Goal: Task Accomplishment & Management: Use online tool/utility

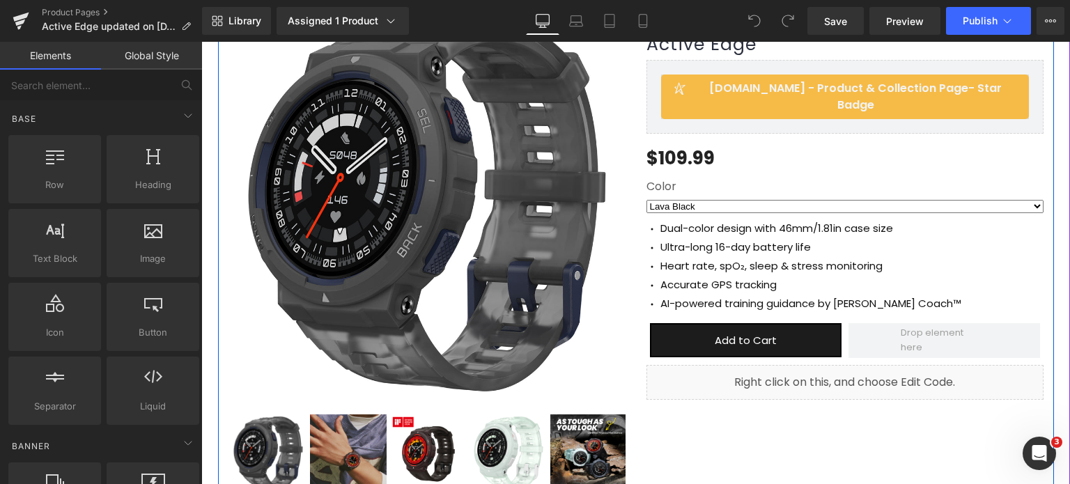
scroll to position [139, 0]
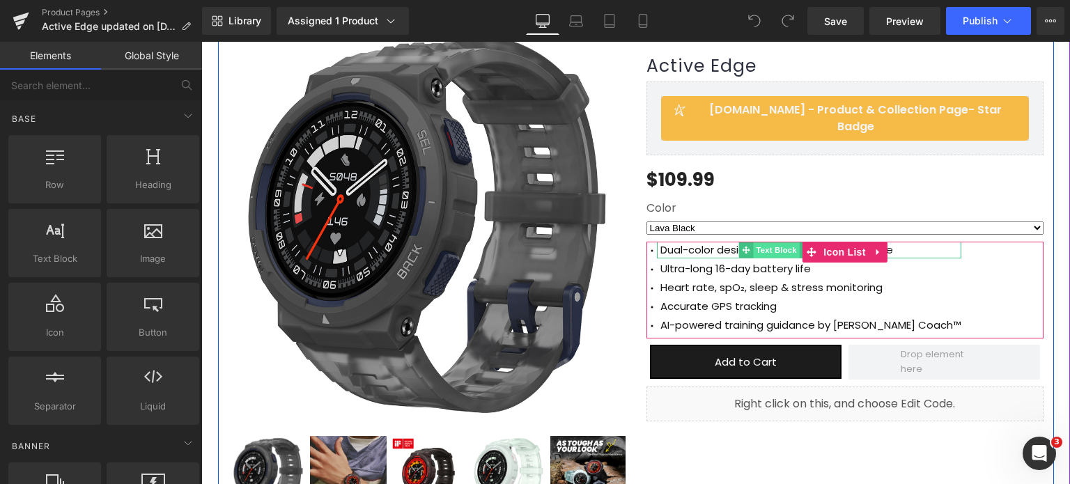
click at [778, 242] on span "Text Block" at bounding box center [777, 250] width 46 height 17
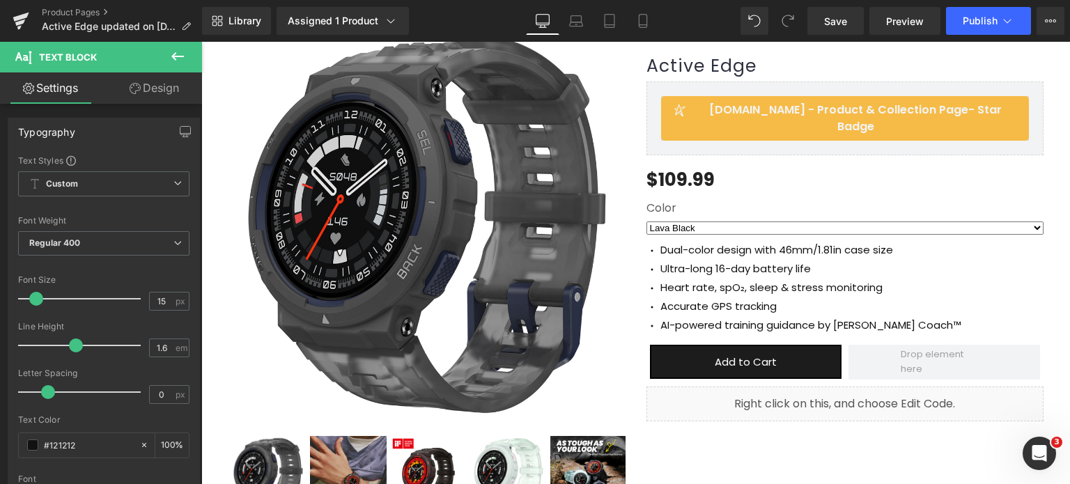
click at [176, 59] on icon at bounding box center [177, 56] width 17 height 17
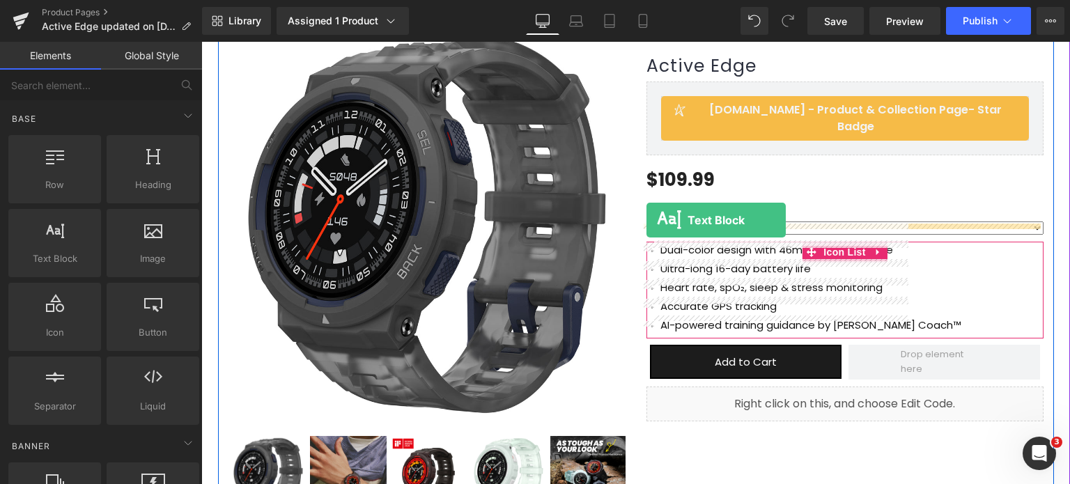
drag, startPoint x: 531, startPoint y: 250, endPoint x: 647, endPoint y: 220, distance: 119.5
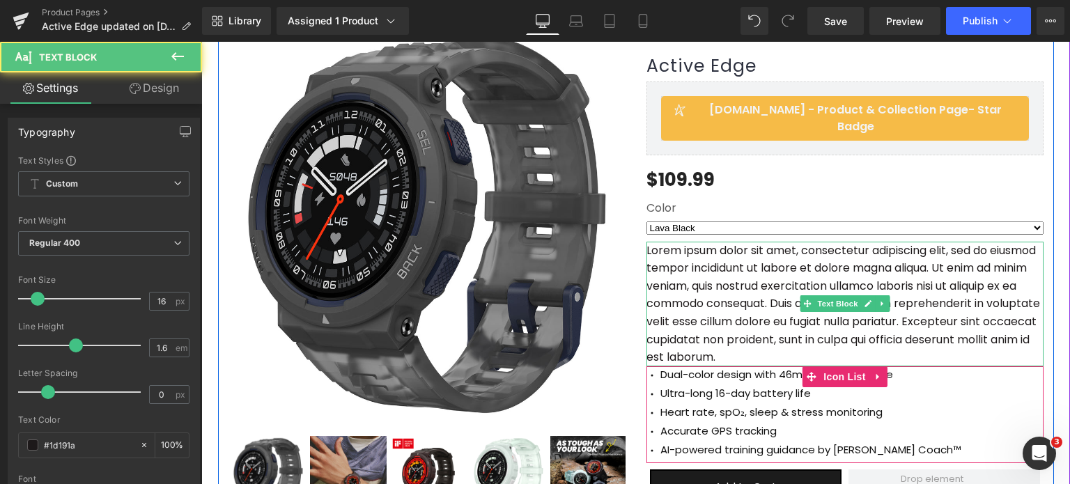
click at [732, 271] on p "Lorem ipsum dolor sit amet, consectetur adipiscing elit, sed do eiusmod tempor …" at bounding box center [845, 304] width 397 height 125
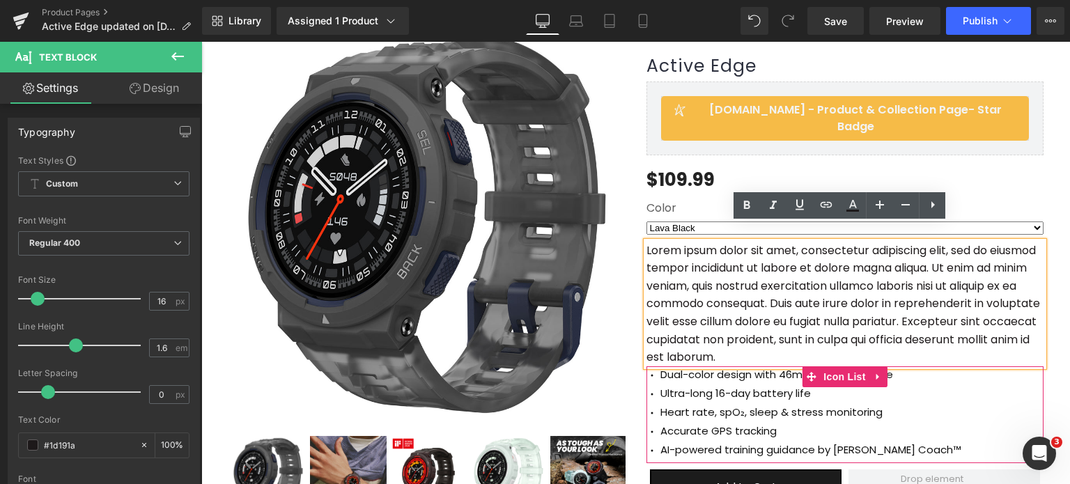
drag, startPoint x: 906, startPoint y: 342, endPoint x: 640, endPoint y: 229, distance: 289.4
click at [647, 242] on div "Lorem ipsum dolor sit amet, consectetur adipiscing elit, sed do eiusmod tempor …" at bounding box center [845, 304] width 397 height 125
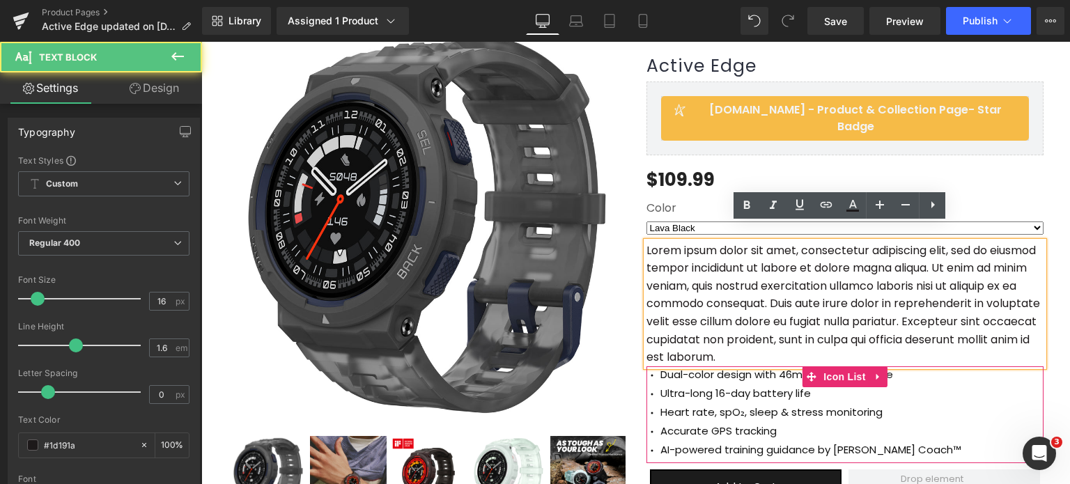
click at [904, 300] on p "Lorem ipsum dolor sit amet, consectetur adipiscing elit, sed do eiusmod tempor …" at bounding box center [845, 304] width 397 height 125
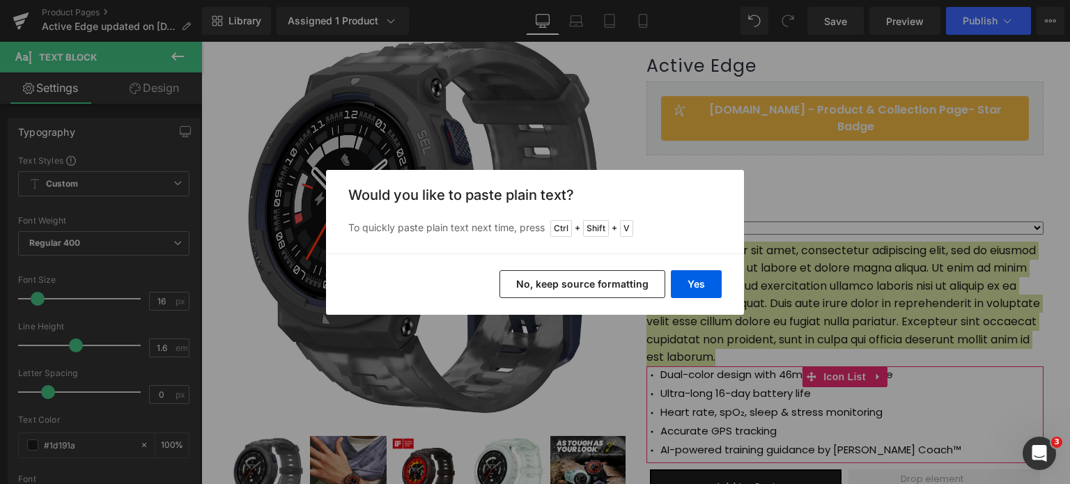
click at [640, 289] on button "No, keep source formatting" at bounding box center [583, 284] width 166 height 28
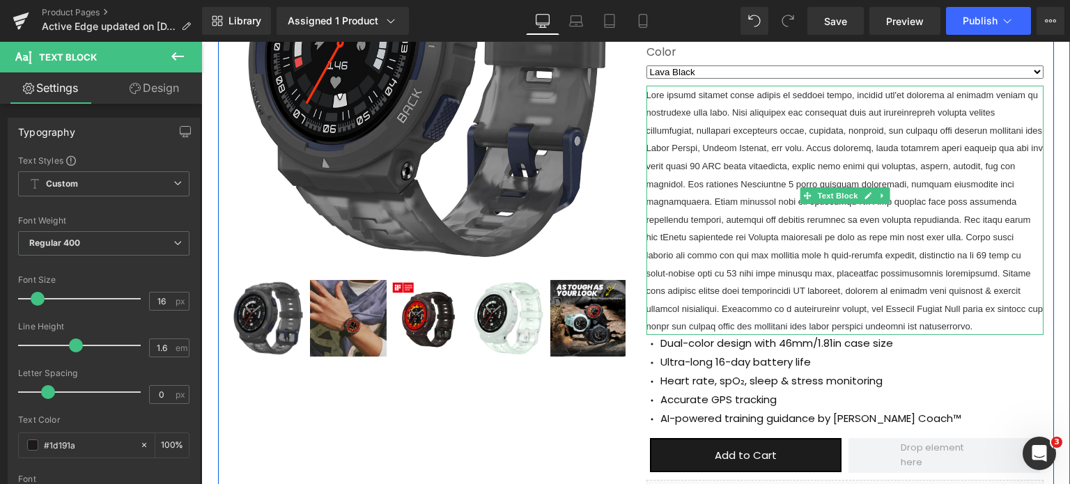
scroll to position [209, 0]
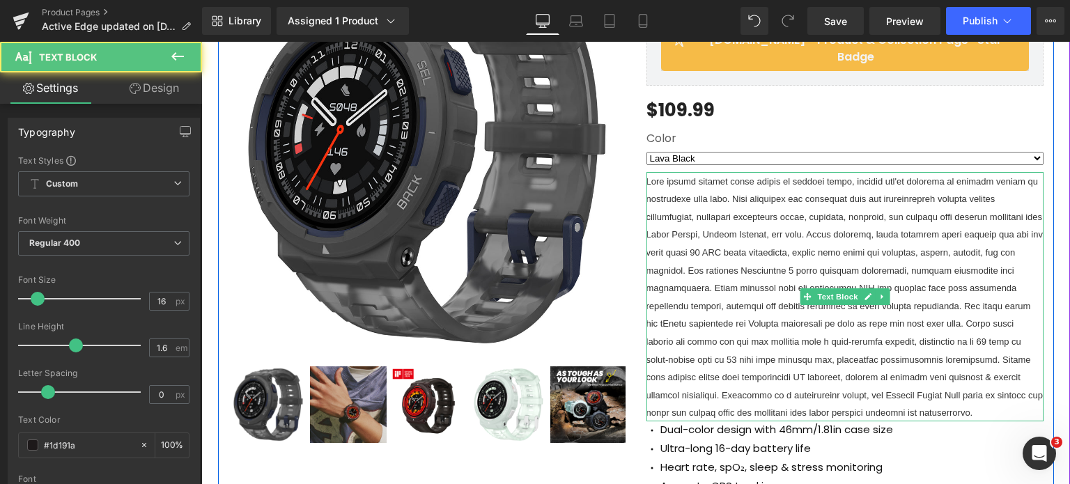
click at [803, 333] on p at bounding box center [845, 296] width 397 height 249
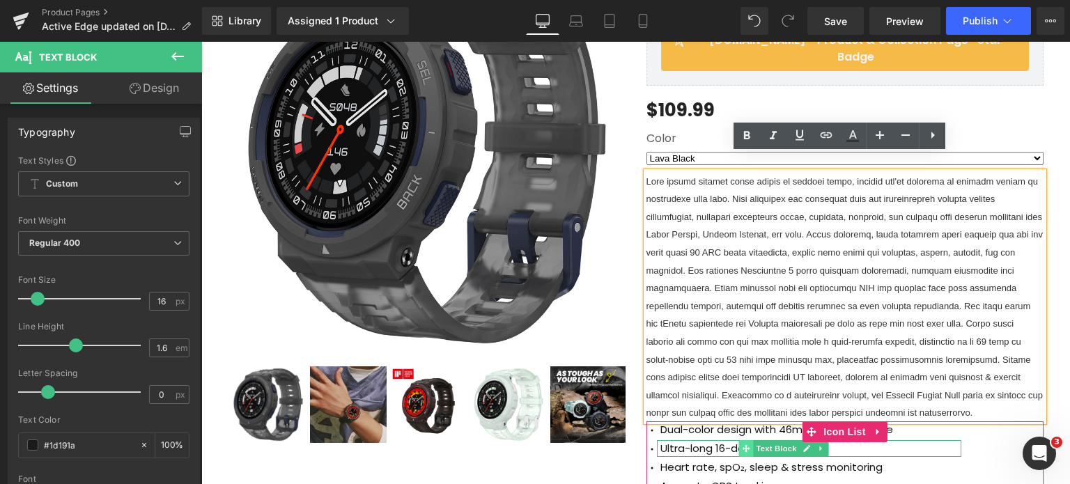
click at [739, 440] on span at bounding box center [746, 448] width 15 height 17
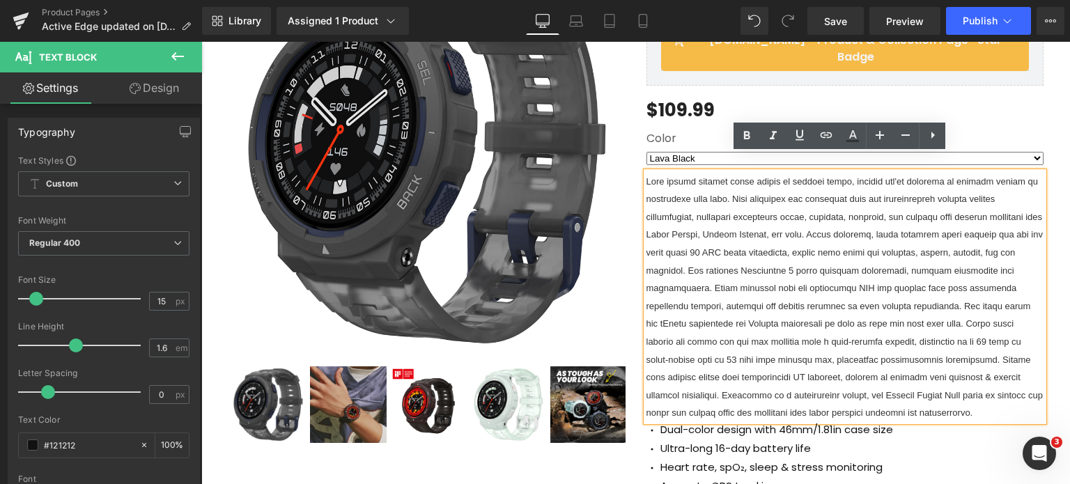
click at [756, 360] on span at bounding box center [845, 297] width 396 height 242
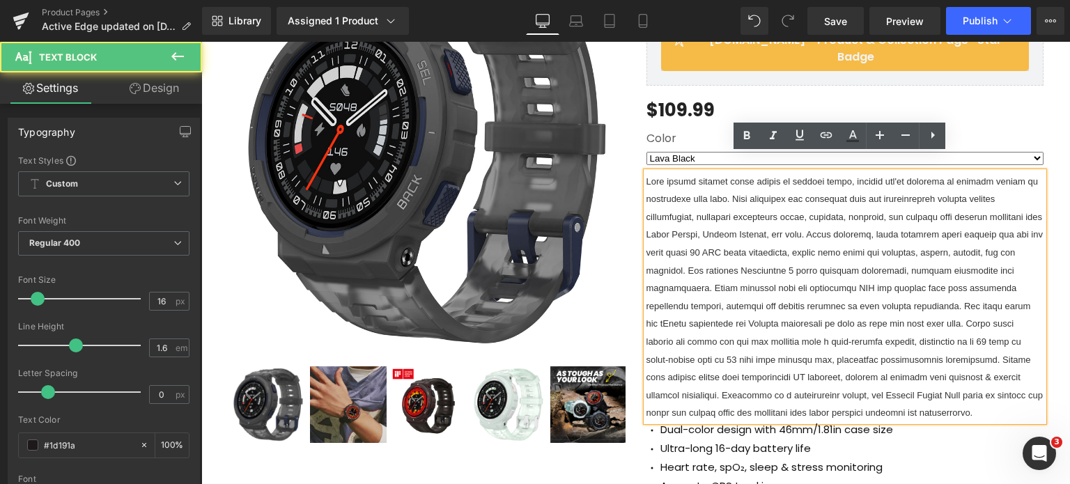
click at [780, 291] on span at bounding box center [845, 297] width 396 height 242
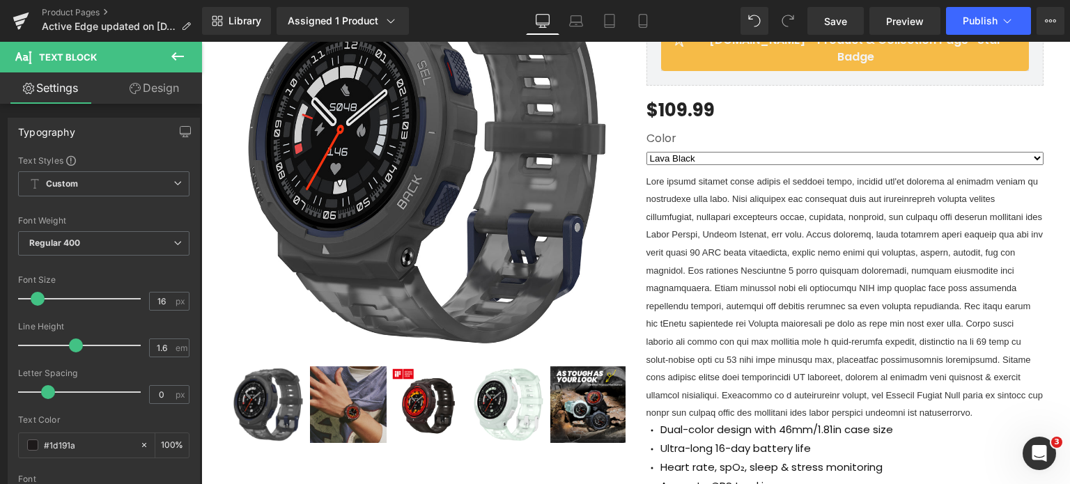
click at [190, 56] on button at bounding box center [177, 57] width 49 height 31
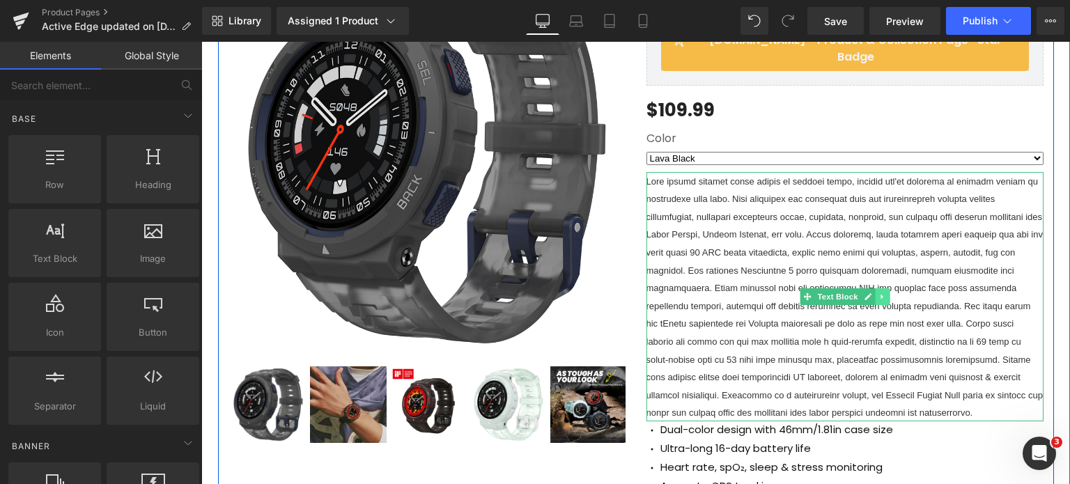
click at [879, 293] on icon at bounding box center [883, 297] width 8 height 8
click at [886, 293] on icon at bounding box center [890, 297] width 8 height 8
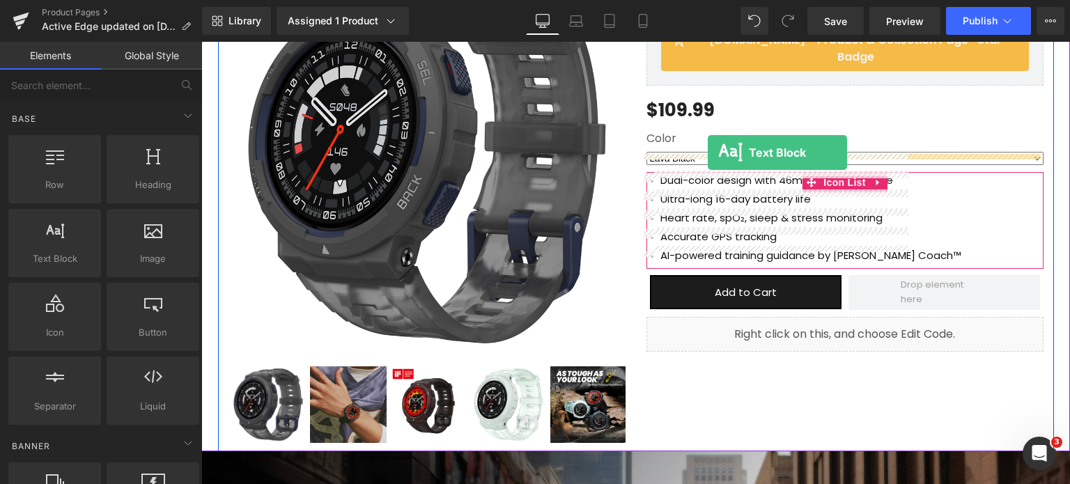
drag, startPoint x: 265, startPoint y: 284, endPoint x: 708, endPoint y: 153, distance: 461.6
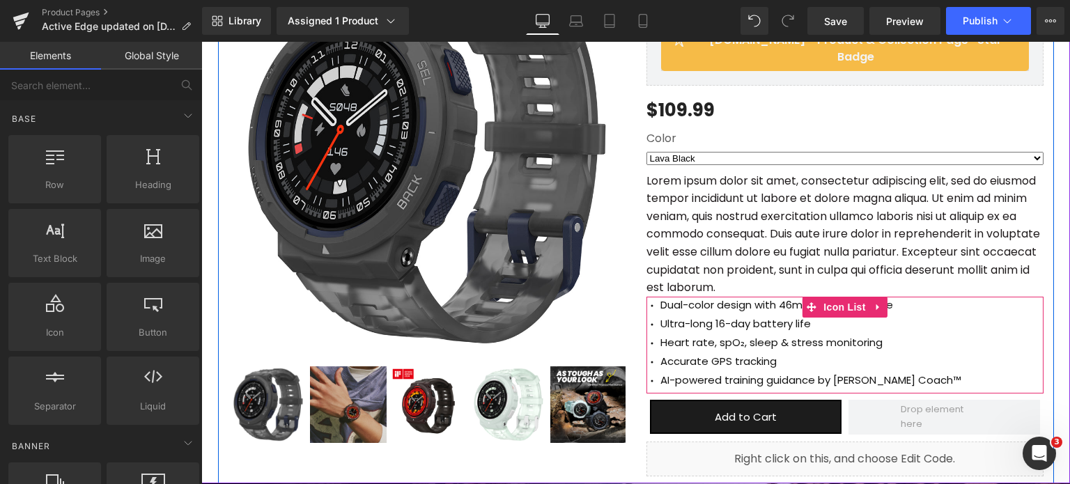
click at [764, 190] on p "Lorem ipsum dolor sit amet, consectetur adipiscing elit, sed do eiusmod tempor …" at bounding box center [845, 234] width 397 height 125
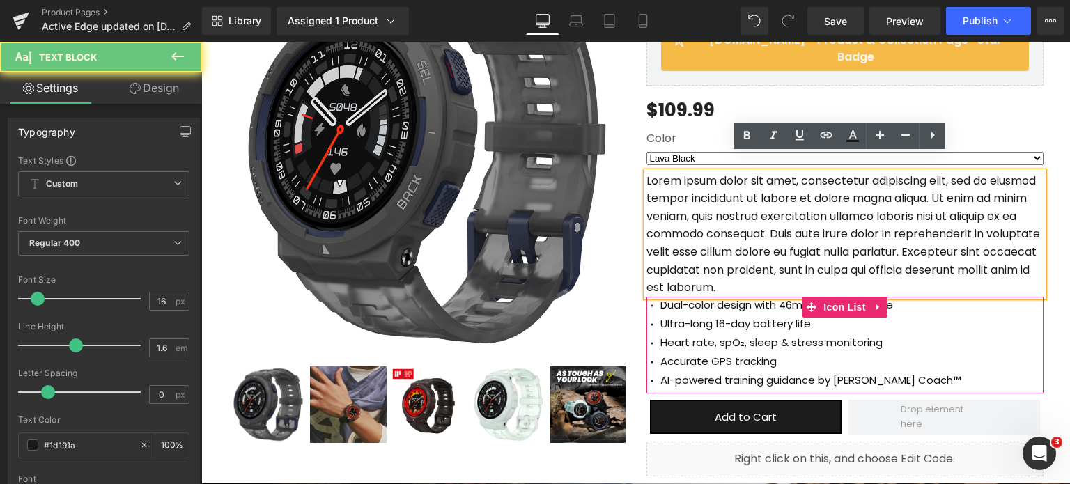
click at [766, 193] on p "Lorem ipsum dolor sit amet, consectetur adipiscing elit, sed do eiusmod tempor …" at bounding box center [845, 234] width 397 height 125
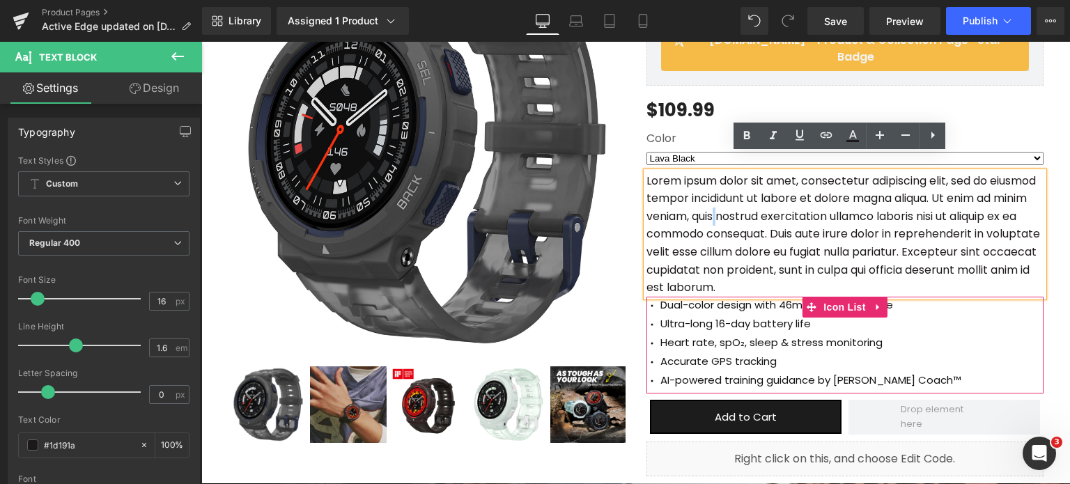
click at [766, 193] on p "Lorem ipsum dolor sit amet, consectetur adipiscing elit, sed do eiusmod tempor …" at bounding box center [845, 234] width 397 height 125
click at [766, 199] on p "Lorem ipsum dolor sit amet, consectetur adipiscing elit, sed do eiusmod tempor …" at bounding box center [845, 234] width 397 height 125
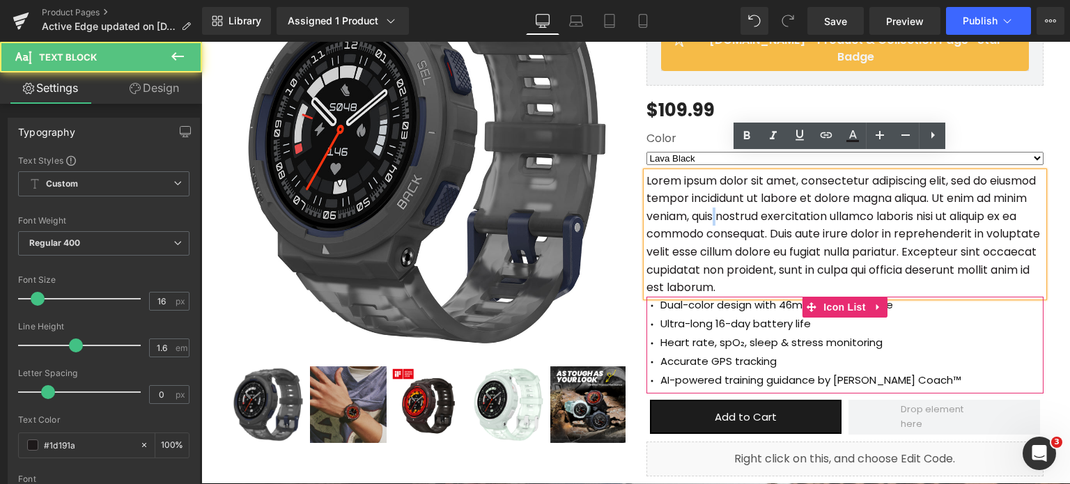
click at [766, 199] on p "Lorem ipsum dolor sit amet, consectetur adipiscing elit, sed do eiusmod tempor …" at bounding box center [845, 234] width 397 height 125
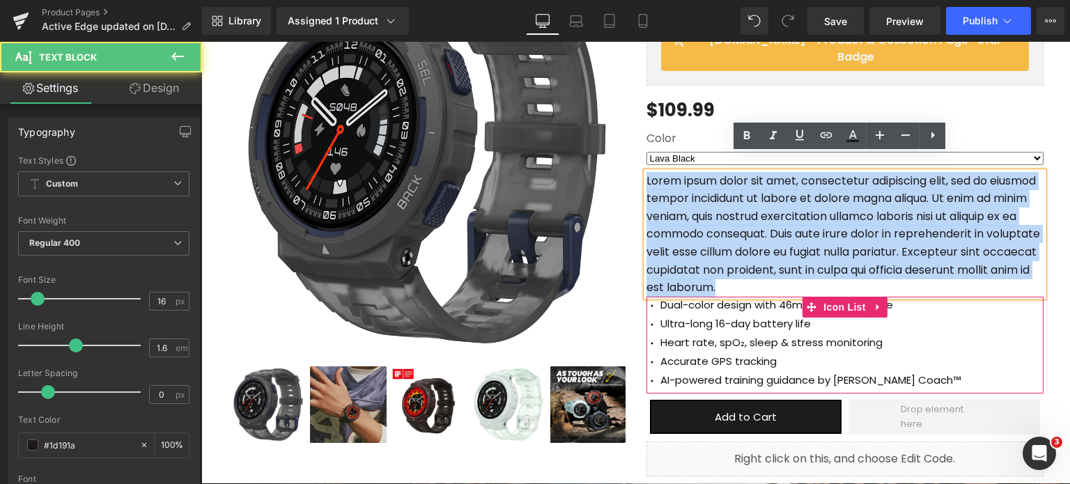
drag, startPoint x: 900, startPoint y: 270, endPoint x: 621, endPoint y: 146, distance: 305.7
click at [621, 146] on div "Sale Off (P) Image ‹ ›" at bounding box center [636, 211] width 836 height 548
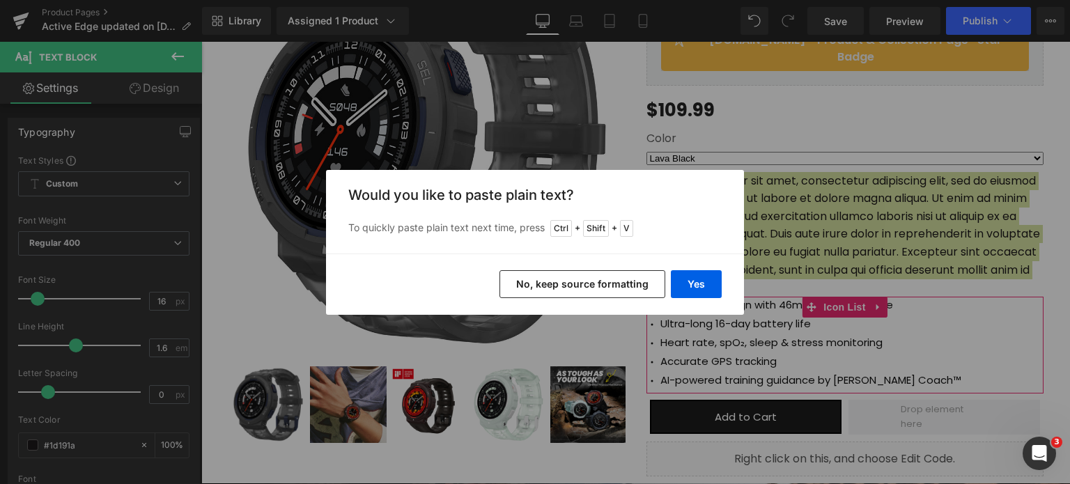
click at [700, 305] on div "Yes No, keep source formatting" at bounding box center [535, 284] width 418 height 61
click at [700, 293] on button "Yes" at bounding box center [696, 284] width 51 height 28
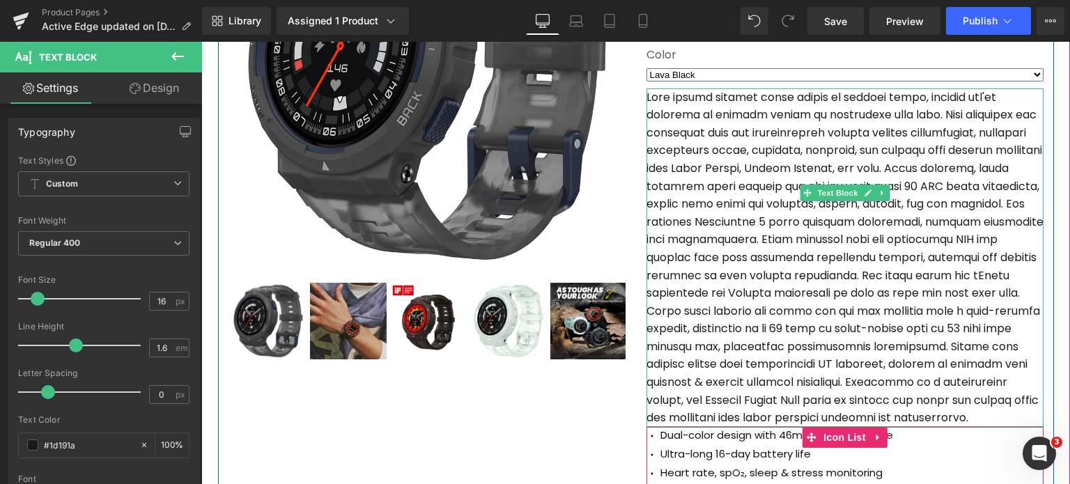
scroll to position [418, 0]
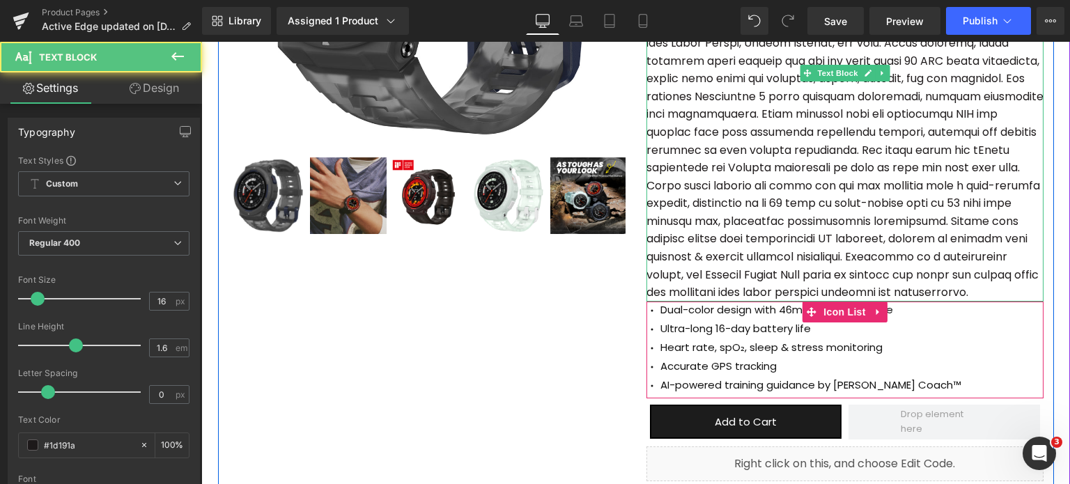
click at [881, 157] on p at bounding box center [845, 132] width 397 height 339
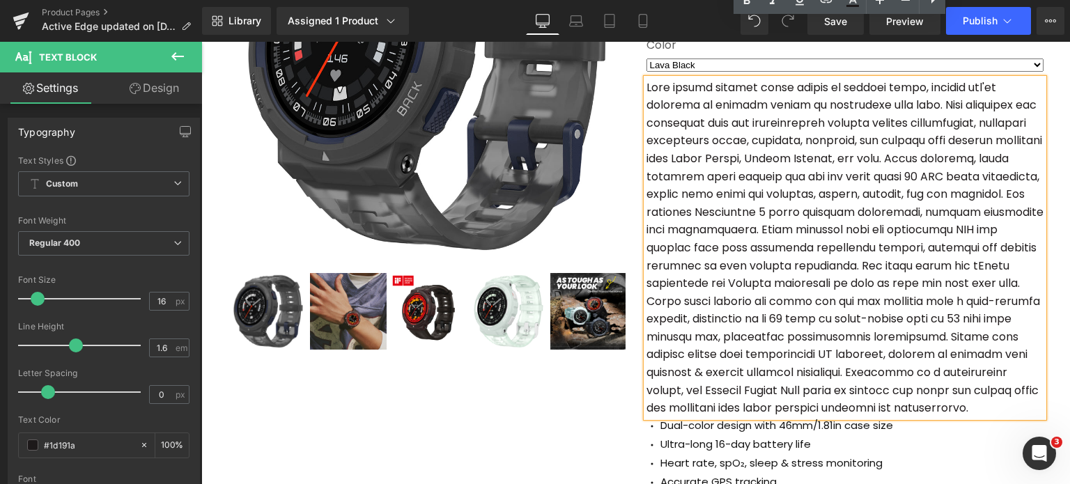
scroll to position [279, 0]
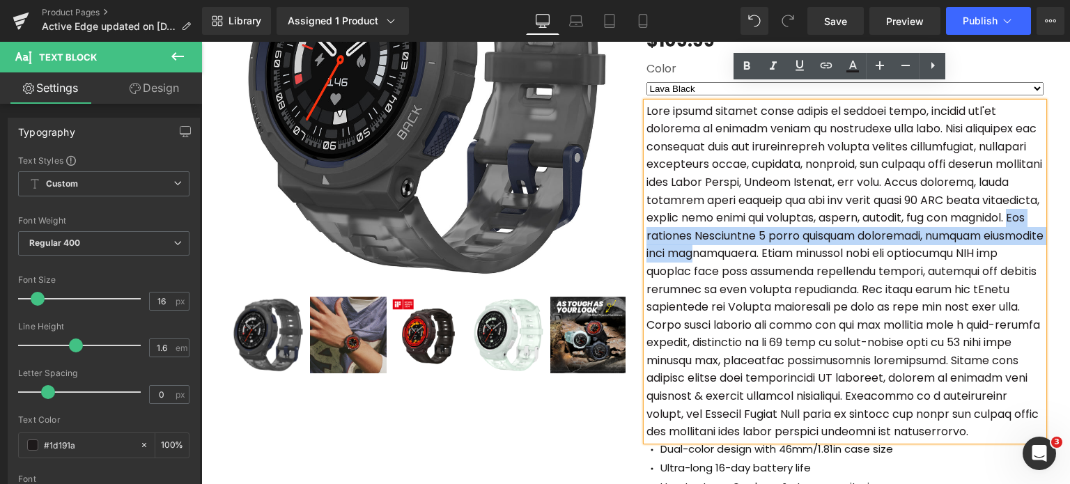
drag, startPoint x: 750, startPoint y: 217, endPoint x: 847, endPoint y: 228, distance: 97.5
click at [847, 228] on p at bounding box center [845, 271] width 397 height 339
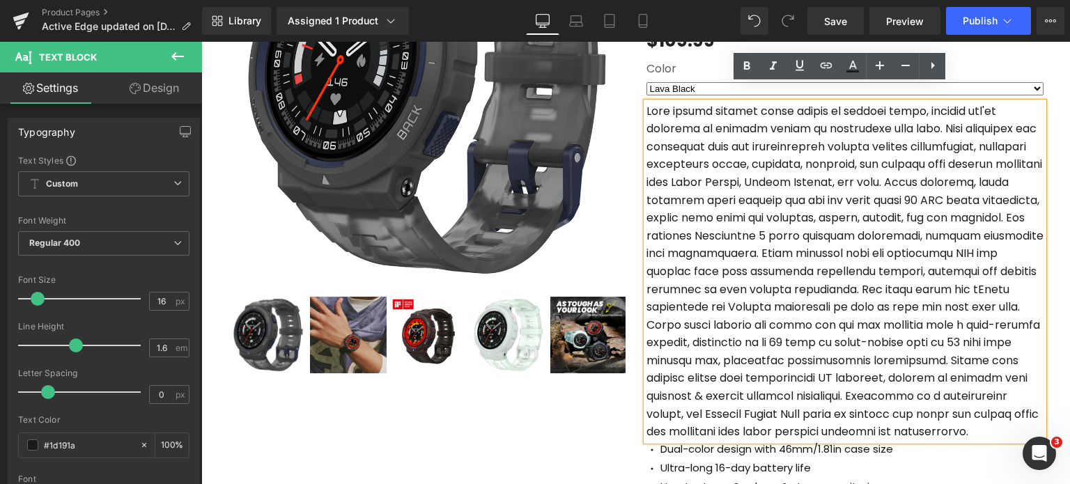
click at [820, 192] on p at bounding box center [845, 271] width 397 height 339
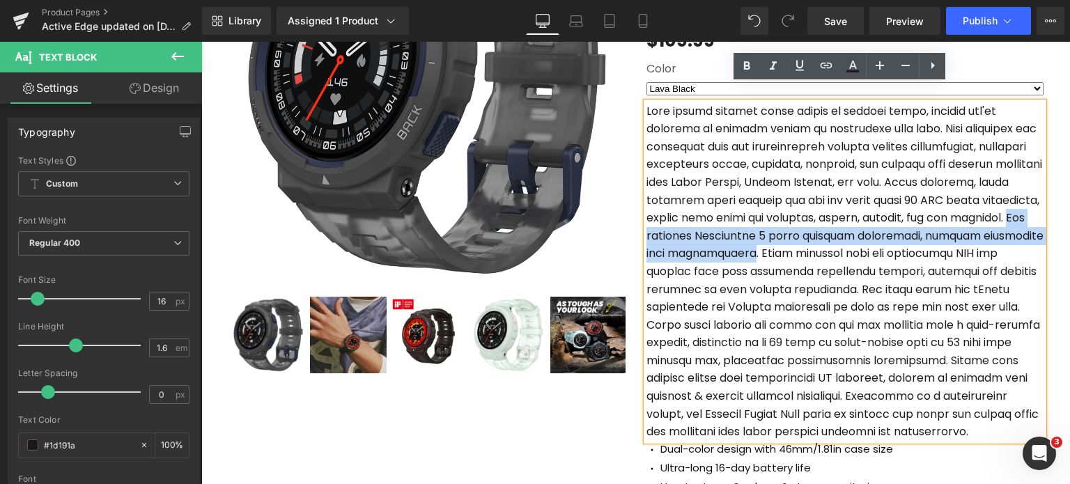
drag, startPoint x: 780, startPoint y: 217, endPoint x: 888, endPoint y: 238, distance: 109.9
click at [888, 238] on p at bounding box center [845, 271] width 397 height 339
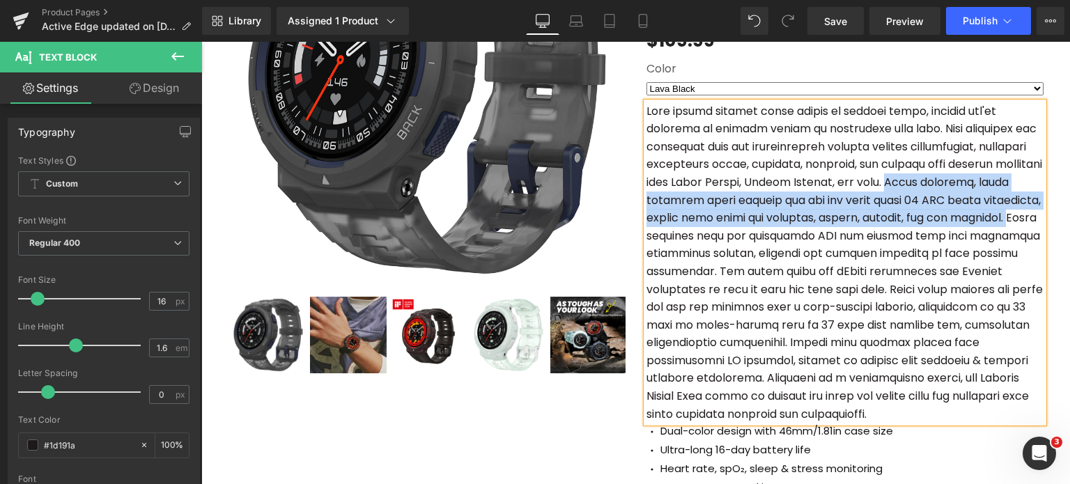
drag, startPoint x: 996, startPoint y: 164, endPoint x: 749, endPoint y: 219, distance: 252.9
click at [749, 219] on p at bounding box center [845, 262] width 397 height 321
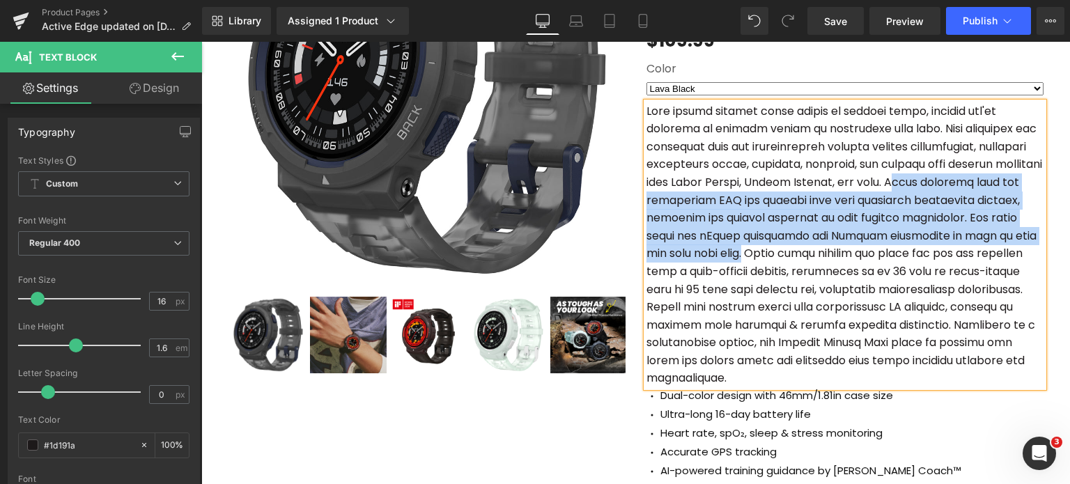
drag, startPoint x: 998, startPoint y: 167, endPoint x: 897, endPoint y: 240, distance: 125.7
click at [897, 240] on p at bounding box center [845, 245] width 397 height 286
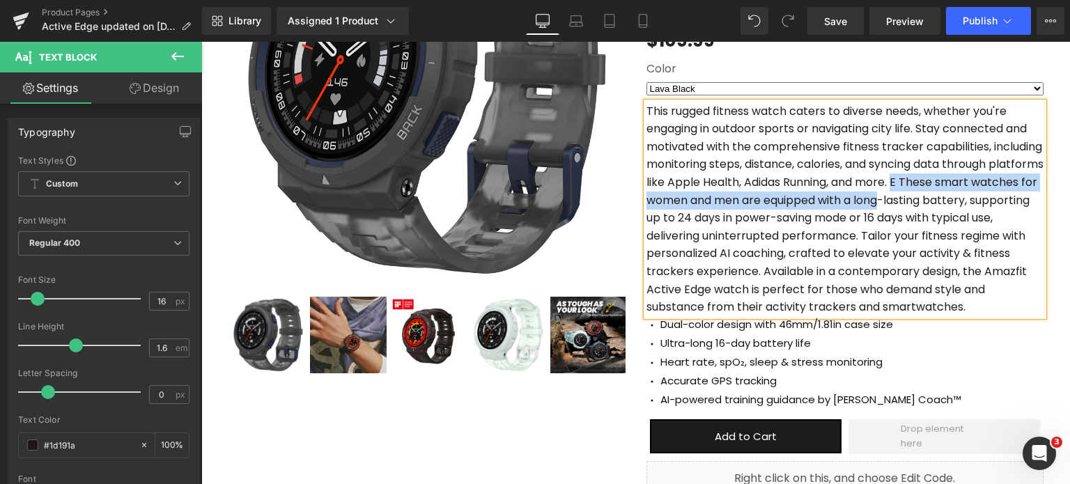
drag, startPoint x: 995, startPoint y: 165, endPoint x: 987, endPoint y: 185, distance: 21.9
click at [987, 185] on p "This rugged fitness watch caters to diverse needs, whether you're engaging in o…" at bounding box center [845, 209] width 397 height 214
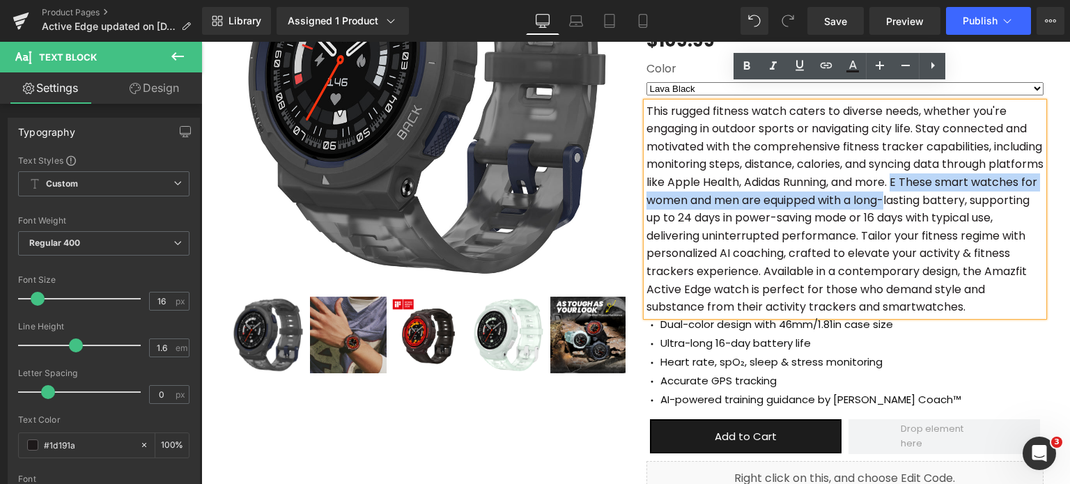
click at [989, 180] on p "This rugged fitness watch caters to diverse needs, whether you're engaging in o…" at bounding box center [845, 209] width 397 height 214
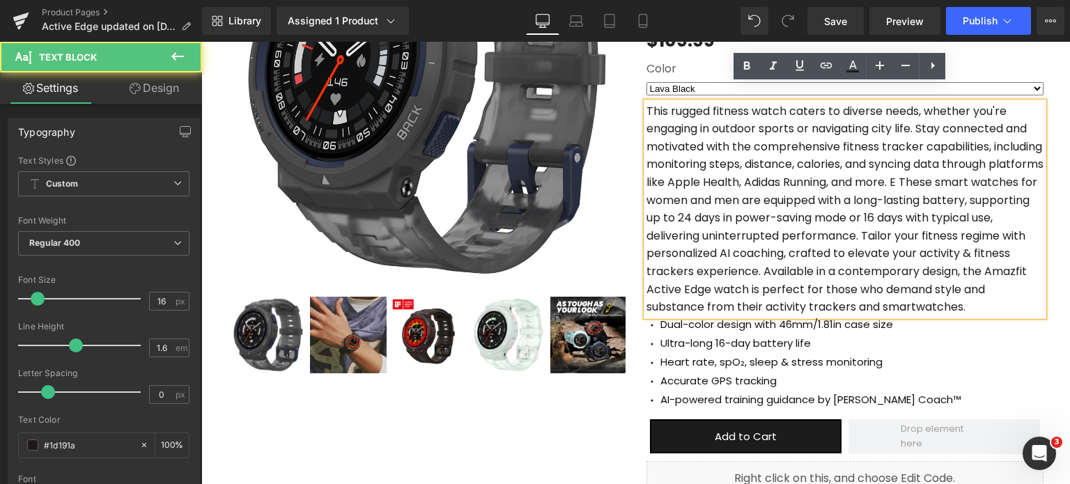
click at [1007, 169] on p "This rugged fitness watch caters to diverse needs, whether you're engaging in o…" at bounding box center [845, 209] width 397 height 214
click at [1005, 164] on p "This rugged fitness watch caters to diverse needs, whether you're engaging in o…" at bounding box center [845, 209] width 397 height 214
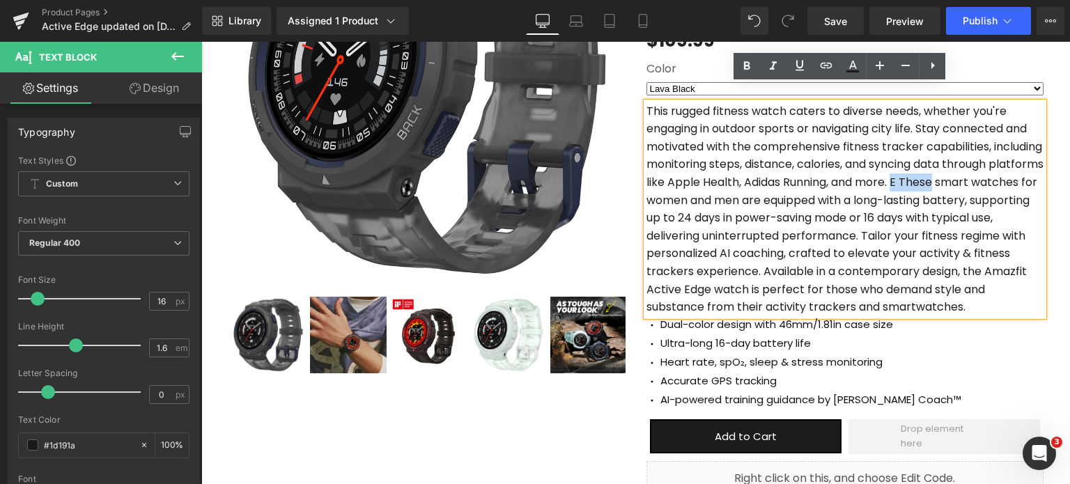
drag, startPoint x: 1028, startPoint y: 164, endPoint x: 997, endPoint y: 164, distance: 31.4
click at [997, 164] on p "This rugged fitness watch caters to diverse needs, whether you're engaging in o…" at bounding box center [845, 209] width 397 height 214
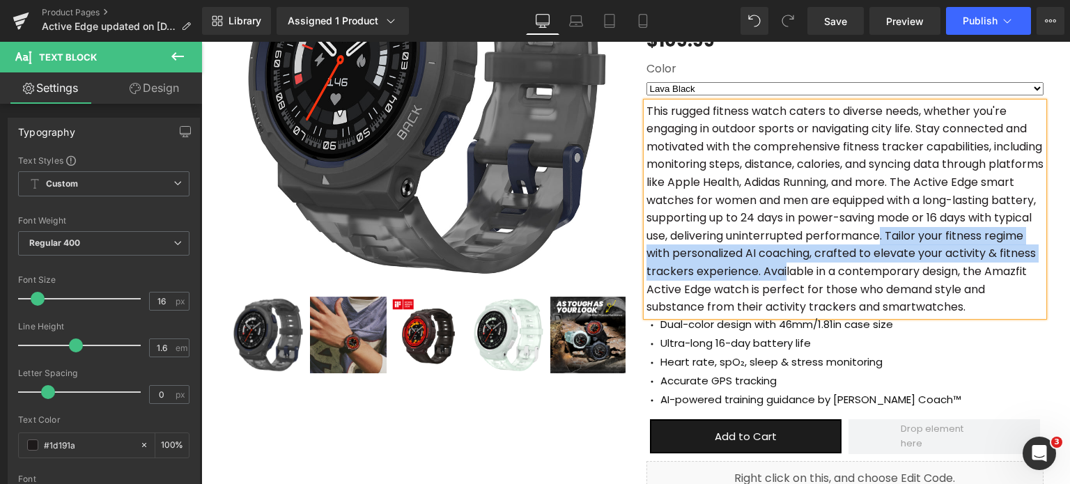
drag, startPoint x: 1002, startPoint y: 214, endPoint x: 902, endPoint y: 256, distance: 108.3
click at [902, 256] on p "This rugged fitness watch caters to diverse needs, whether you're engaging in o…" at bounding box center [845, 209] width 397 height 214
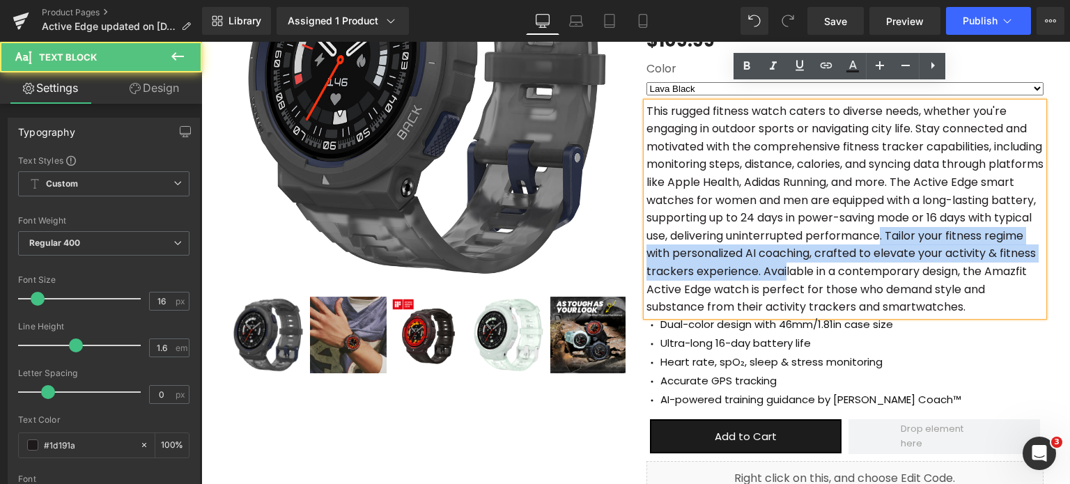
click at [902, 256] on p "This rugged fitness watch caters to diverse needs, whether you're engaging in o…" at bounding box center [845, 209] width 397 height 214
drag, startPoint x: 1006, startPoint y: 219, endPoint x: 875, endPoint y: 260, distance: 137.1
click at [875, 260] on p "This rugged fitness watch caters to diverse needs, whether you're engaging in o…" at bounding box center [845, 209] width 397 height 214
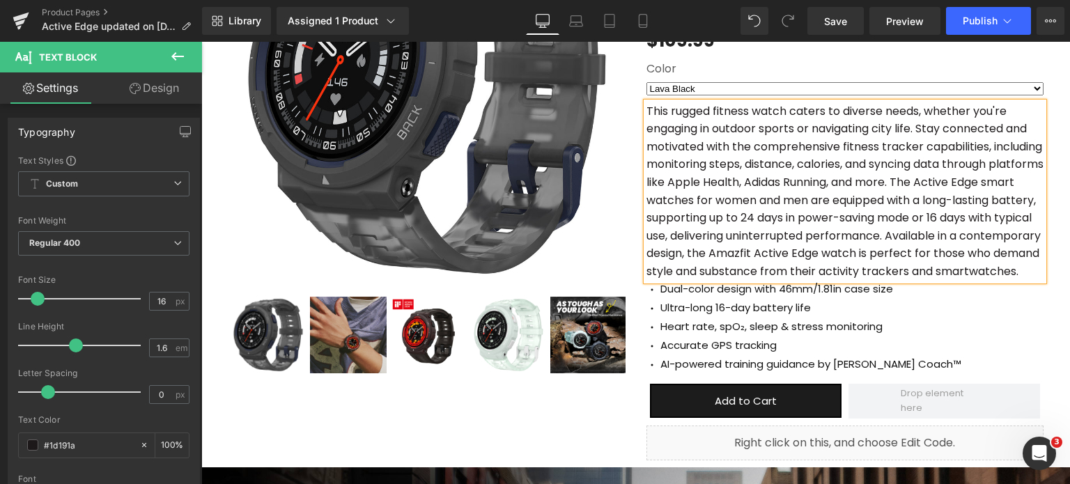
click at [917, 302] on div "Icon Dual-color design with 46mm/1.81in case size Text Block Icon Ultra-long 16…" at bounding box center [845, 330] width 397 height 98
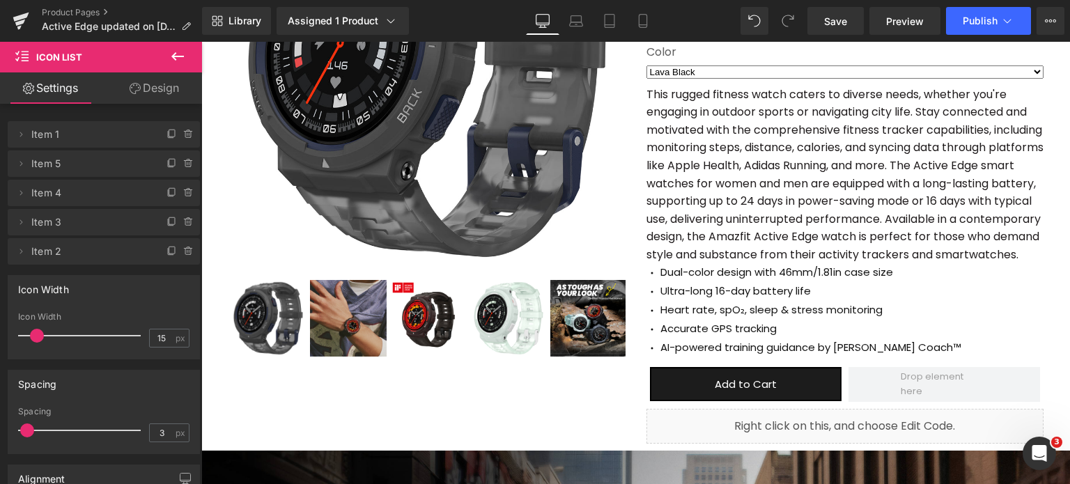
scroll to position [209, 0]
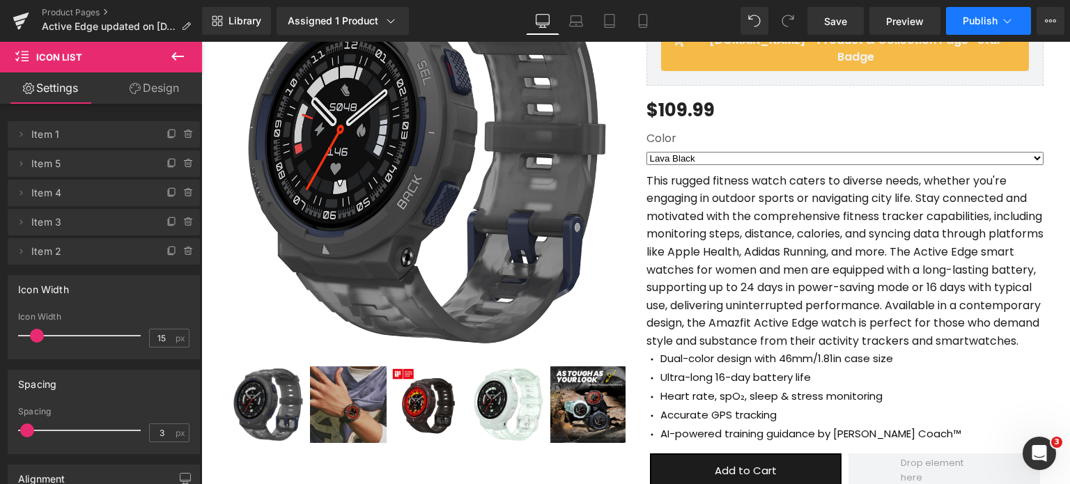
click at [975, 19] on span "Publish" at bounding box center [980, 20] width 35 height 11
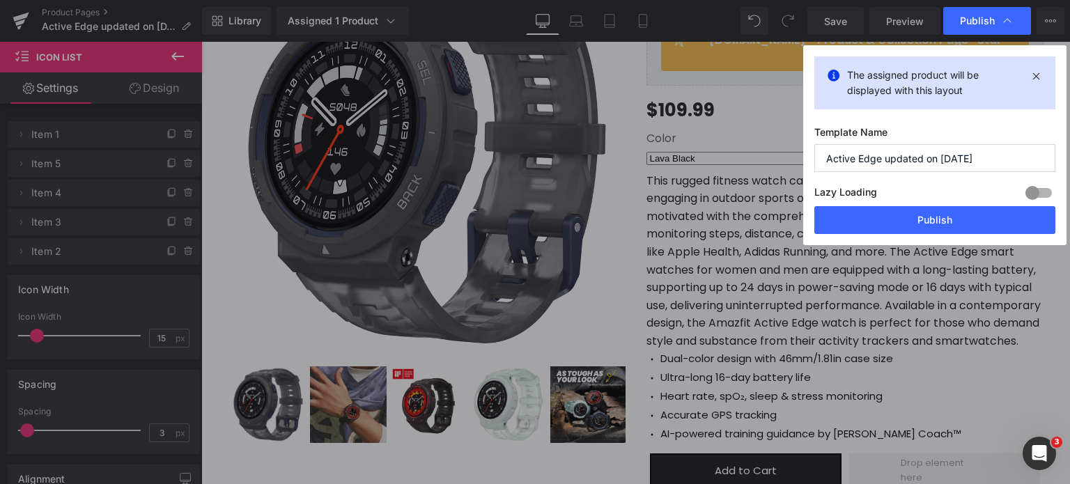
drag, startPoint x: 1012, startPoint y: 162, endPoint x: 973, endPoint y: 161, distance: 39.7
click at [973, 161] on input "Active Edge updated on [DATE]" at bounding box center [934, 158] width 241 height 28
click at [969, 159] on input "Active Edge updated on [DATE]" at bounding box center [934, 158] width 241 height 28
click at [962, 159] on input "Active Edge updated on [DATE]" at bounding box center [934, 158] width 241 height 28
drag, startPoint x: 1015, startPoint y: 157, endPoint x: 941, endPoint y: 157, distance: 73.9
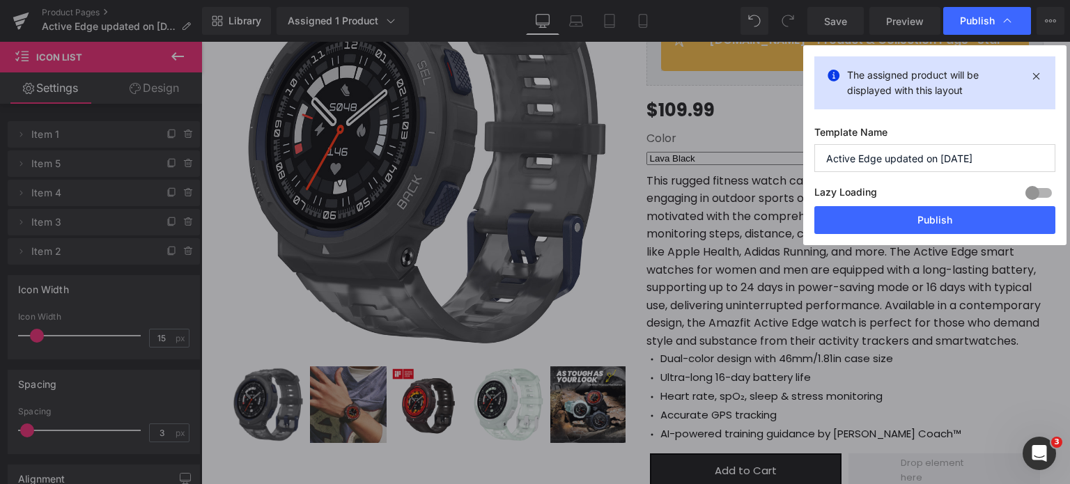
click at [941, 157] on input "Active Edge updated on [DATE]" at bounding box center [934, 158] width 241 height 28
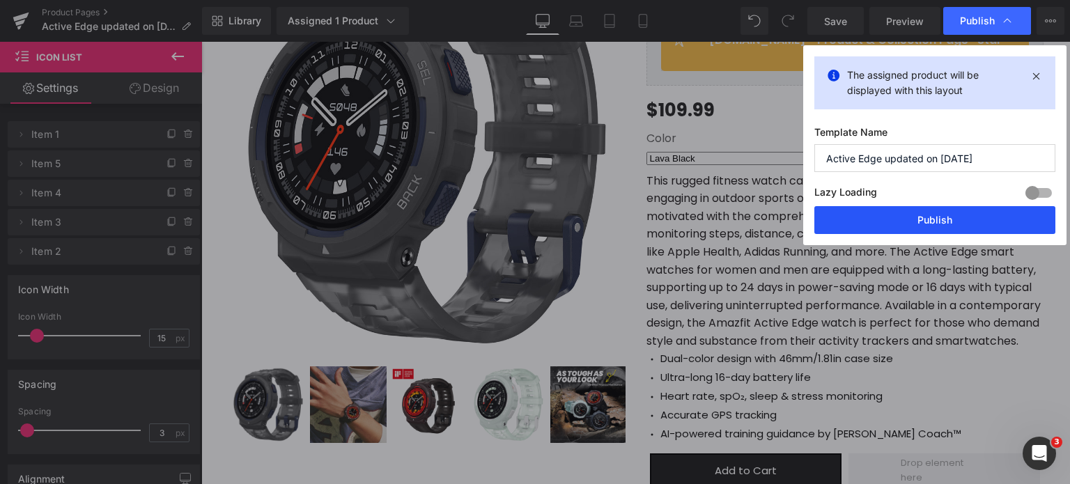
type input "Active Edge updated on [DATE]"
click at [977, 215] on button "Publish" at bounding box center [934, 220] width 241 height 28
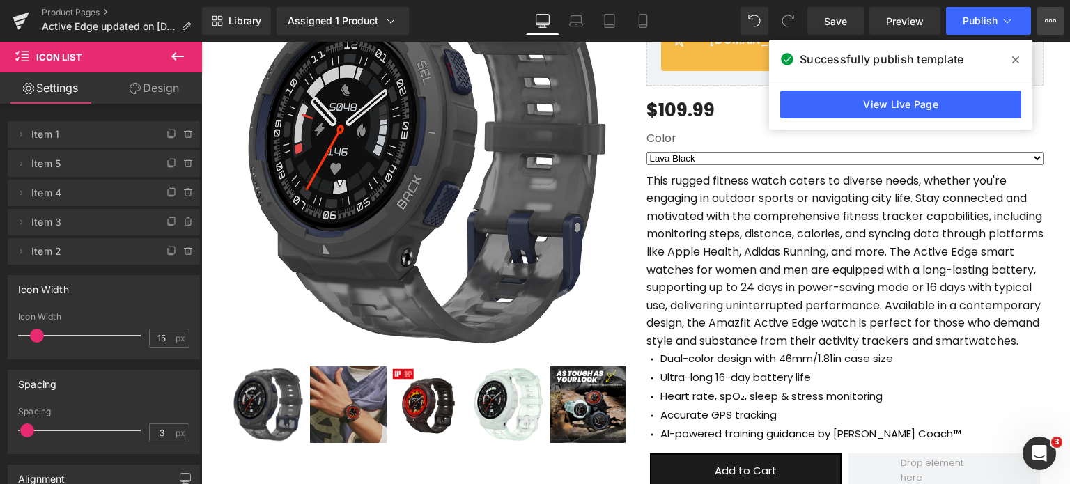
click at [1060, 31] on button "View Live Page View with current Template Save Template to Library Schedule Pub…" at bounding box center [1051, 21] width 28 height 28
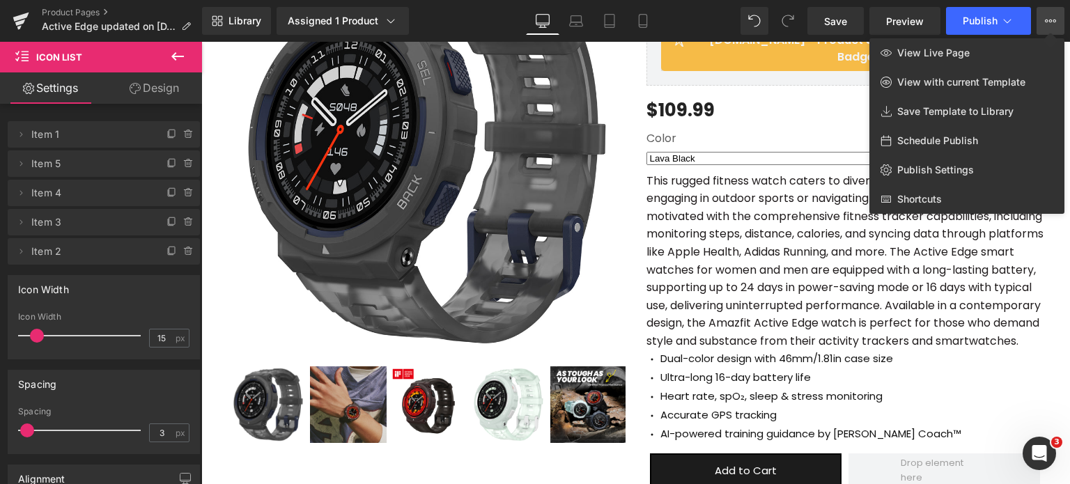
click at [1060, 30] on button "View Live Page View with current Template Save Template to Library Schedule Pub…" at bounding box center [1051, 21] width 28 height 28
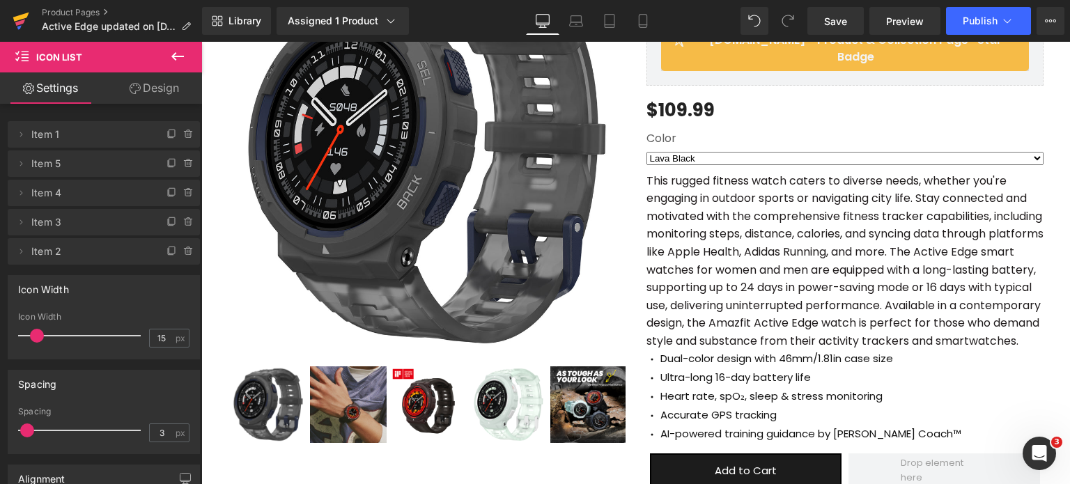
click at [30, 19] on link at bounding box center [21, 21] width 42 height 42
